Goal: Task Accomplishment & Management: Manage account settings

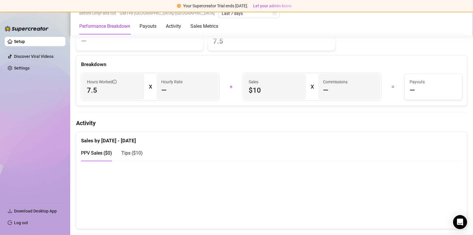
scroll to position [234, 0]
click at [149, 84] on div "X" at bounding box center [150, 85] width 3 height 9
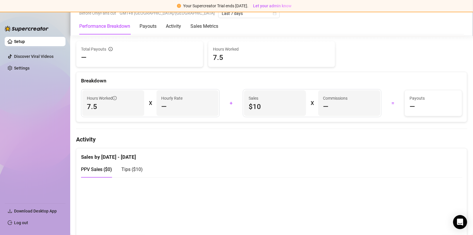
scroll to position [205, 0]
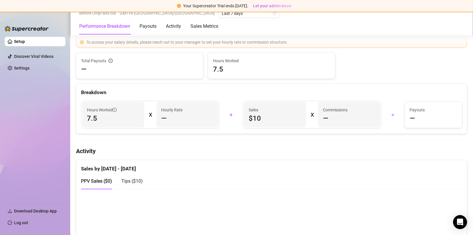
click at [166, 115] on div "—" at bounding box center [187, 118] width 53 height 9
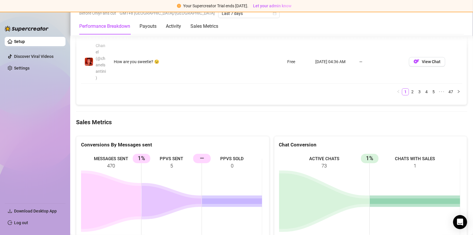
scroll to position [980, 0]
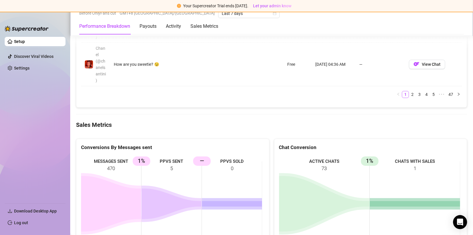
click at [175, 160] on rect at bounding box center [171, 200] width 181 height 88
click at [125, 183] on icon at bounding box center [111, 204] width 60 height 56
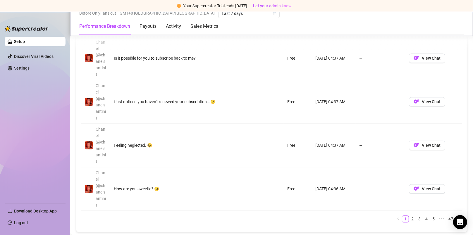
scroll to position [833, 0]
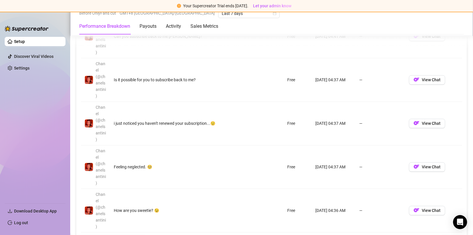
click at [138, 29] on div "Performance Breakdown Payouts Activity Sales Metrics" at bounding box center [148, 26] width 139 height 16
click at [148, 26] on div "Payouts" at bounding box center [147, 26] width 17 height 7
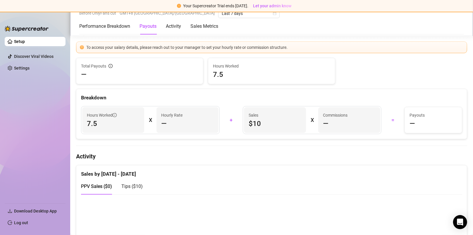
scroll to position [189, 0]
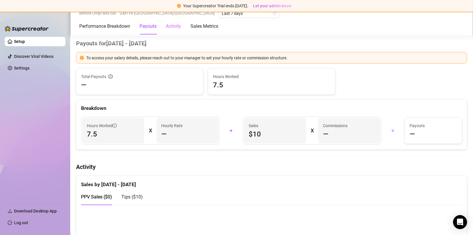
click at [174, 32] on div "Activity" at bounding box center [173, 26] width 15 height 16
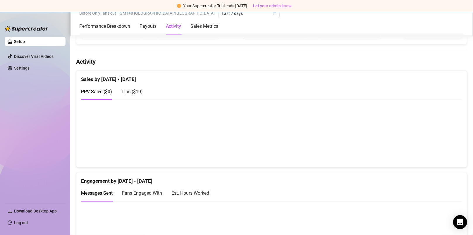
scroll to position [282, 0]
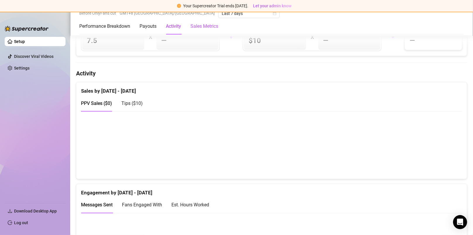
click at [209, 27] on Metrics "Sales Metrics" at bounding box center [204, 26] width 28 height 7
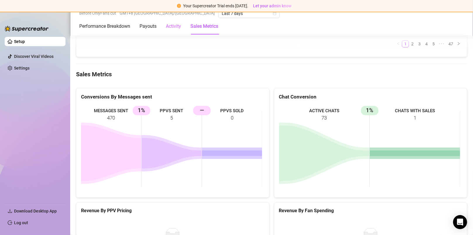
scroll to position [1058, 0]
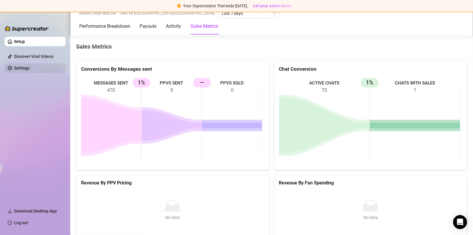
click at [17, 66] on link "Settings" at bounding box center [21, 68] width 15 height 5
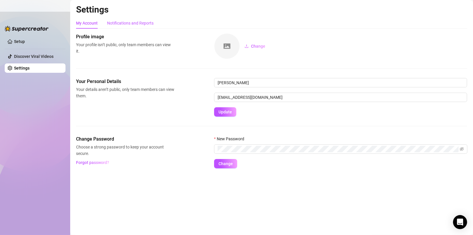
click at [149, 21] on div "Notifications and Reports" at bounding box center [130, 23] width 46 height 6
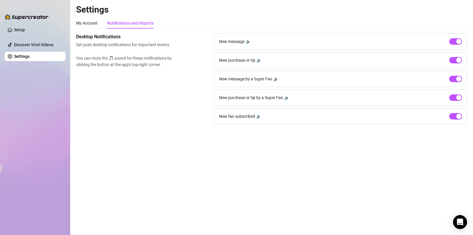
click at [247, 39] on div "🔉" at bounding box center [248, 41] width 5 height 6
click at [259, 60] on div "🔉" at bounding box center [258, 60] width 5 height 6
click at [278, 78] on div "🔉" at bounding box center [275, 79] width 5 height 6
click at [286, 97] on div "🔉" at bounding box center [286, 97] width 5 height 6
click at [259, 116] on div "🔉" at bounding box center [258, 116] width 5 height 6
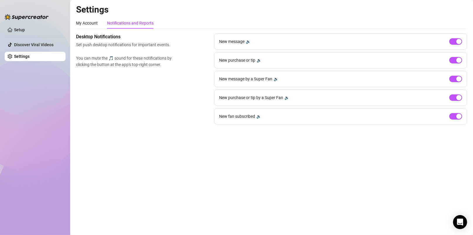
click at [259, 116] on div "🔉" at bounding box center [258, 116] width 5 height 6
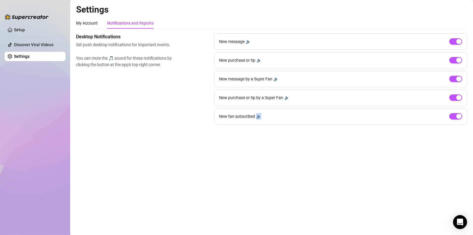
click at [259, 116] on div "🔉" at bounding box center [258, 116] width 5 height 6
click at [258, 116] on div "🔉" at bounding box center [258, 116] width 5 height 6
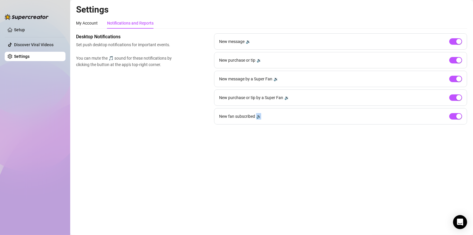
click at [258, 116] on div "🔉" at bounding box center [258, 116] width 5 height 6
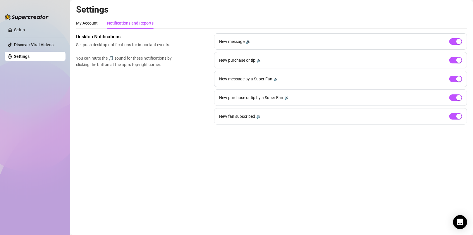
click at [251, 42] on div "New message 🔉" at bounding box center [340, 41] width 253 height 16
click at [249, 42] on div "🔉" at bounding box center [248, 41] width 5 height 6
click at [259, 60] on div "🔉" at bounding box center [258, 60] width 5 height 6
click at [277, 78] on div "🔉" at bounding box center [275, 79] width 5 height 6
click at [288, 98] on div "🔉" at bounding box center [286, 97] width 5 height 6
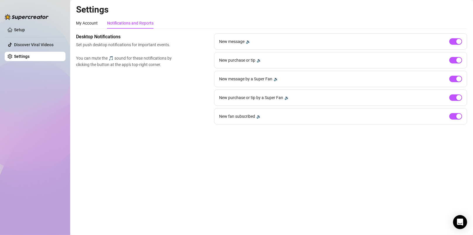
click at [125, 24] on div "Notifications and Reports" at bounding box center [130, 23] width 46 height 6
click at [98, 24] on div "My Account Notifications and Reports" at bounding box center [114, 23] width 77 height 11
click at [89, 22] on div "My Account" at bounding box center [87, 23] width 22 height 6
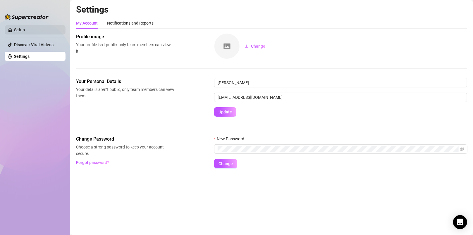
click at [19, 30] on link "Setup" at bounding box center [19, 29] width 11 height 5
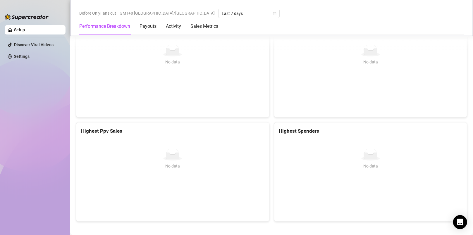
scroll to position [1201, 0]
